Goal: Transaction & Acquisition: Purchase product/service

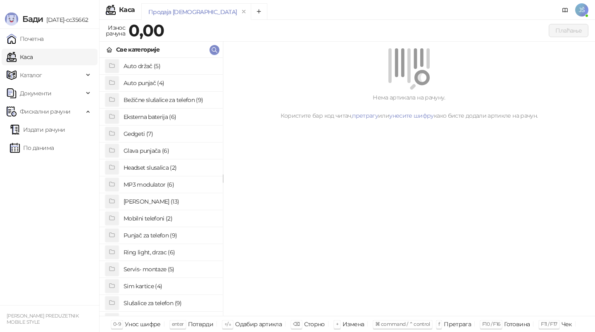
click at [148, 206] on h4 "[PERSON_NAME] (13)" at bounding box center [170, 201] width 93 height 13
click at [167, 180] on h4 "Maska za telefon 6" at bounding box center [170, 184] width 93 height 13
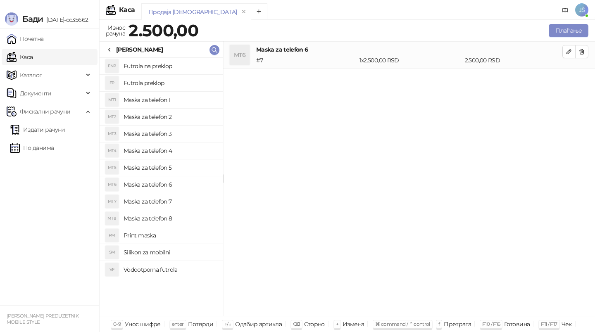
click at [167, 170] on h4 "Maska za telefon 5" at bounding box center [170, 167] width 93 height 13
click at [585, 55] on span "button" at bounding box center [581, 52] width 7 height 8
click at [112, 47] on icon at bounding box center [109, 50] width 7 height 7
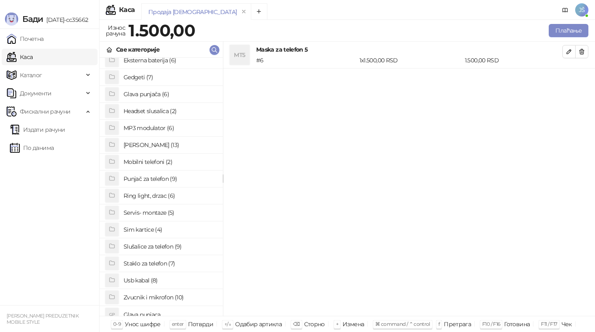
scroll to position [64, 0]
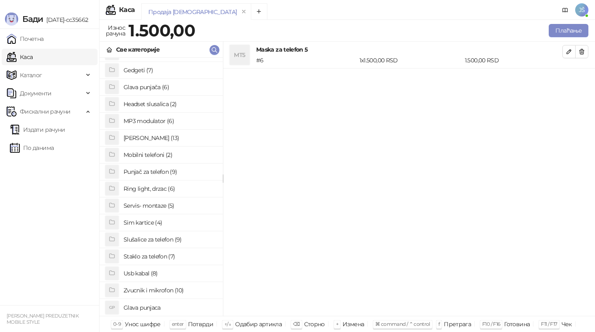
click at [142, 259] on h4 "Staklo za telefon (7)" at bounding box center [170, 256] width 93 height 13
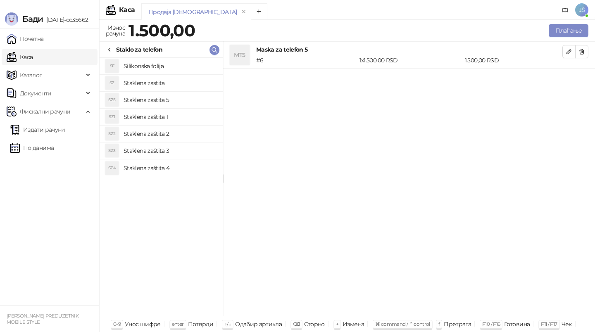
click at [174, 146] on h4 "Staklena zaštita 3" at bounding box center [170, 150] width 93 height 13
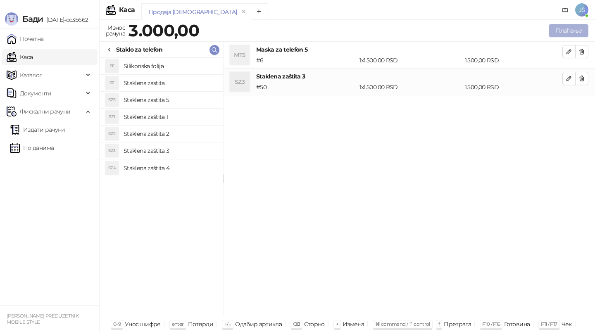
click at [566, 29] on button "Плаћање" at bounding box center [569, 30] width 40 height 13
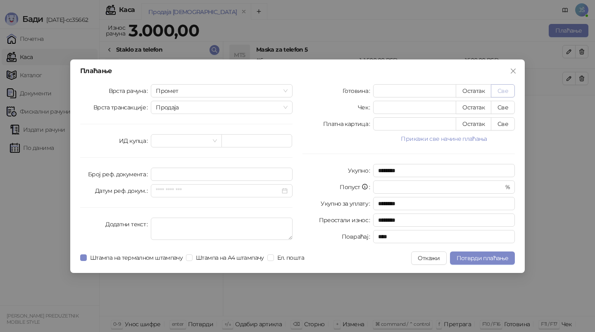
click at [509, 87] on button "Све" at bounding box center [503, 90] width 24 height 13
type input "****"
click at [461, 256] on span "Потврди плаћање" at bounding box center [482, 257] width 52 height 7
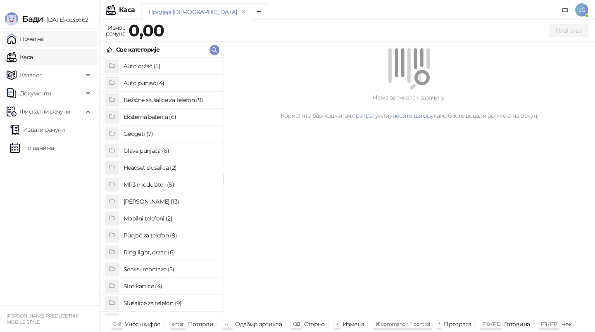
click at [34, 42] on link "Почетна" at bounding box center [25, 39] width 37 height 17
